Goal: Task Accomplishment & Management: Use online tool/utility

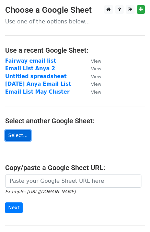
click at [19, 137] on link "Select..." at bounding box center [18, 135] width 26 height 11
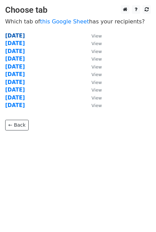
click at [25, 34] on strong "[DATE]" at bounding box center [15, 36] width 20 height 6
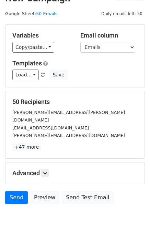
scroll to position [34, 0]
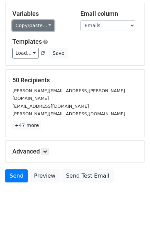
click at [46, 24] on link "Copy/paste..." at bounding box center [33, 25] width 42 height 11
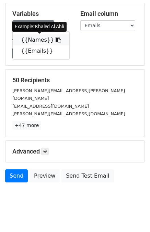
click at [56, 40] on icon at bounding box center [59, 40] width 6 height 6
